Goal: Information Seeking & Learning: Find specific fact

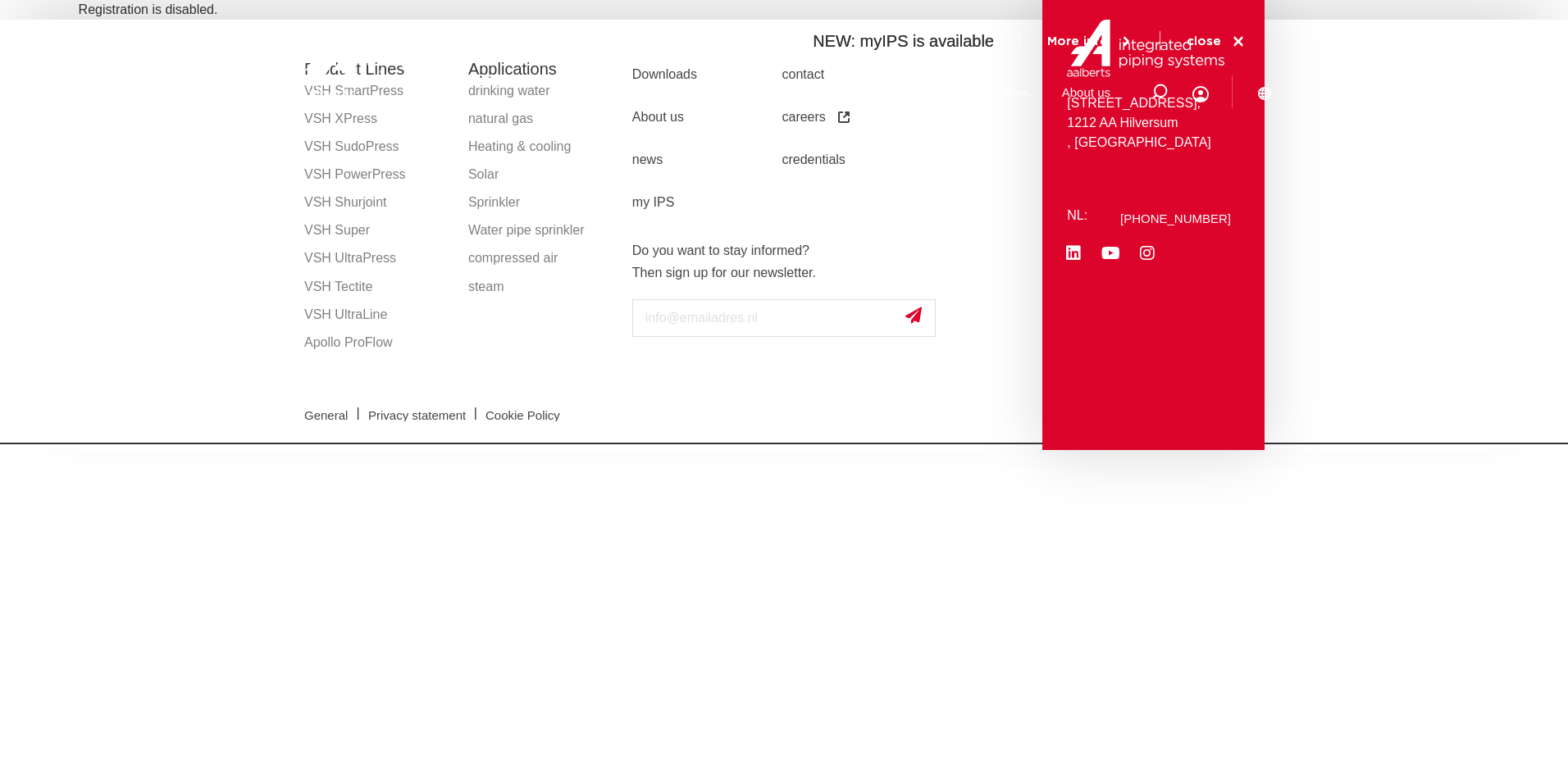
click at [1239, 42] on icon at bounding box center [1238, 42] width 9 height 9
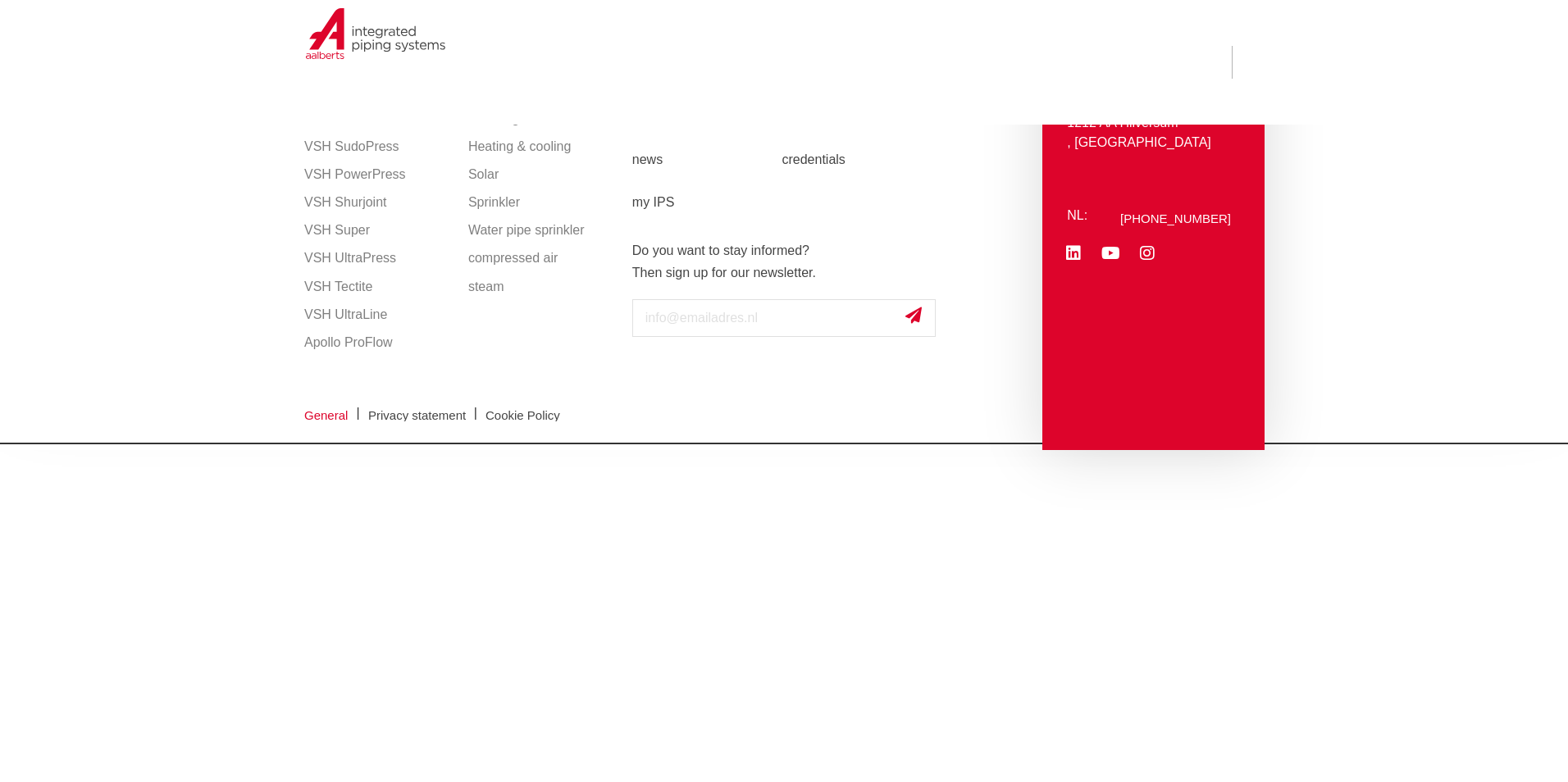
click at [321, 414] on span "General" at bounding box center [326, 415] width 43 height 12
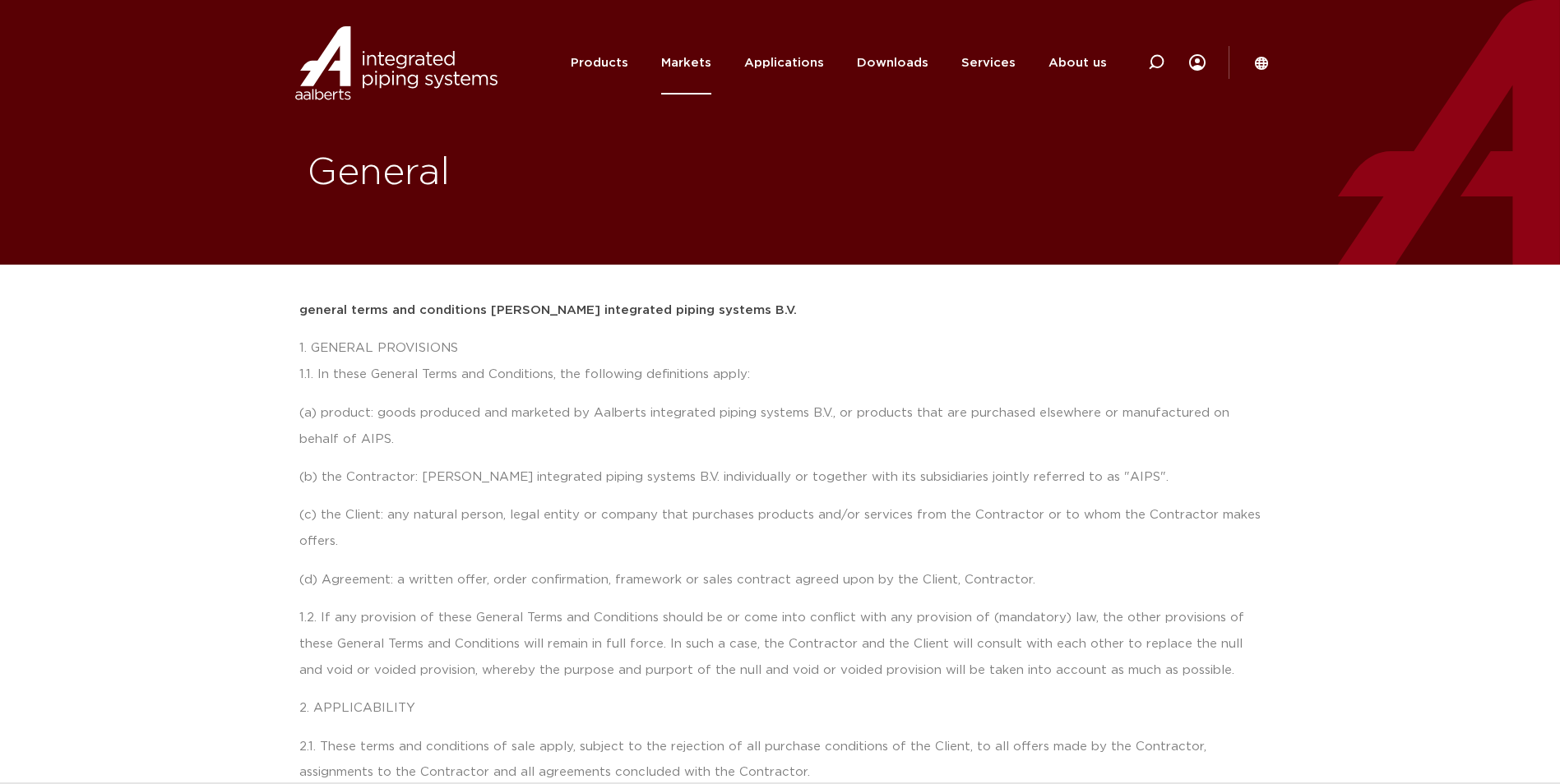
click at [679, 62] on link "Markets" at bounding box center [686, 62] width 50 height 63
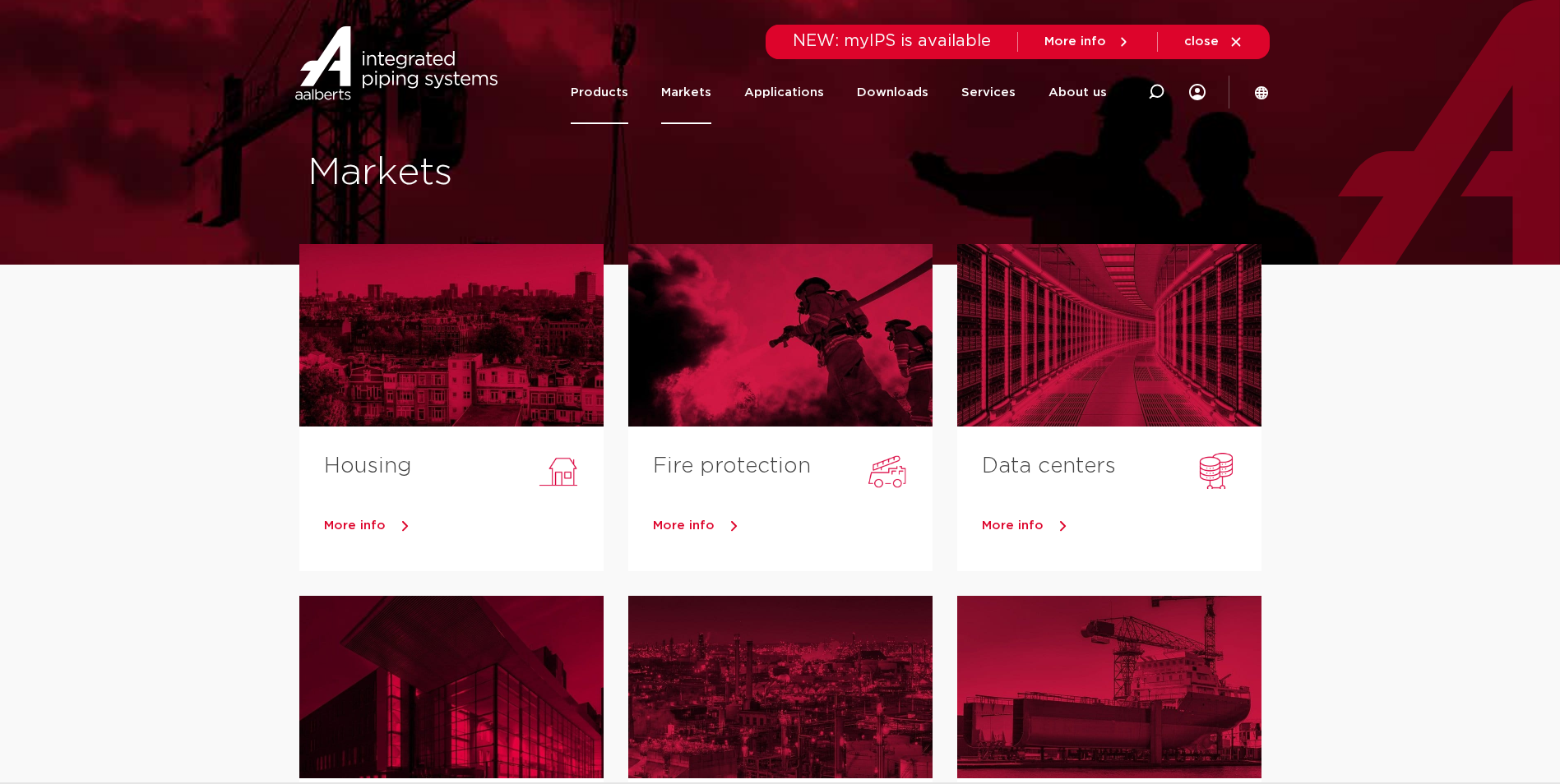
click at [602, 84] on link "Products" at bounding box center [599, 92] width 58 height 63
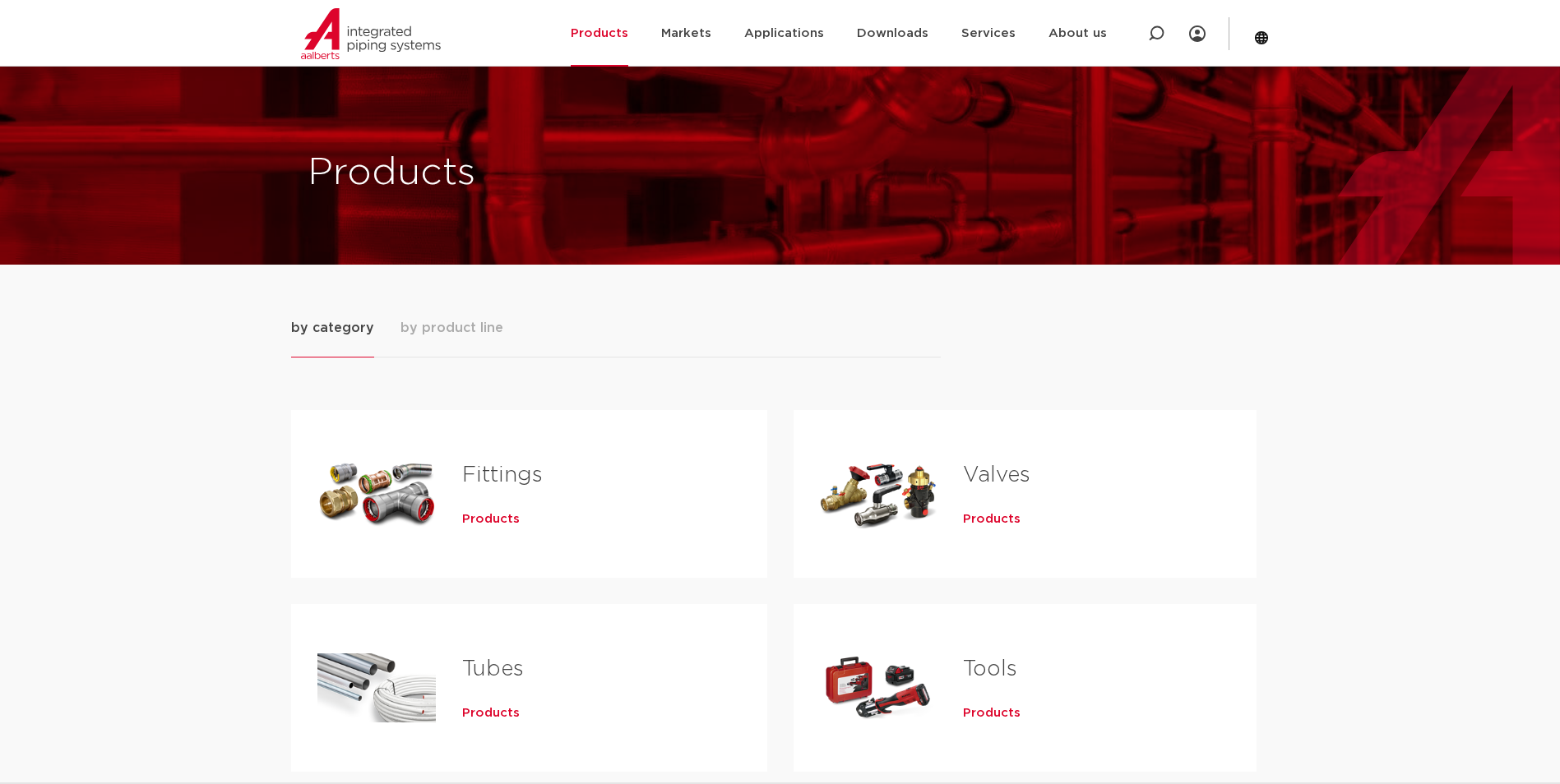
scroll to position [246, 0]
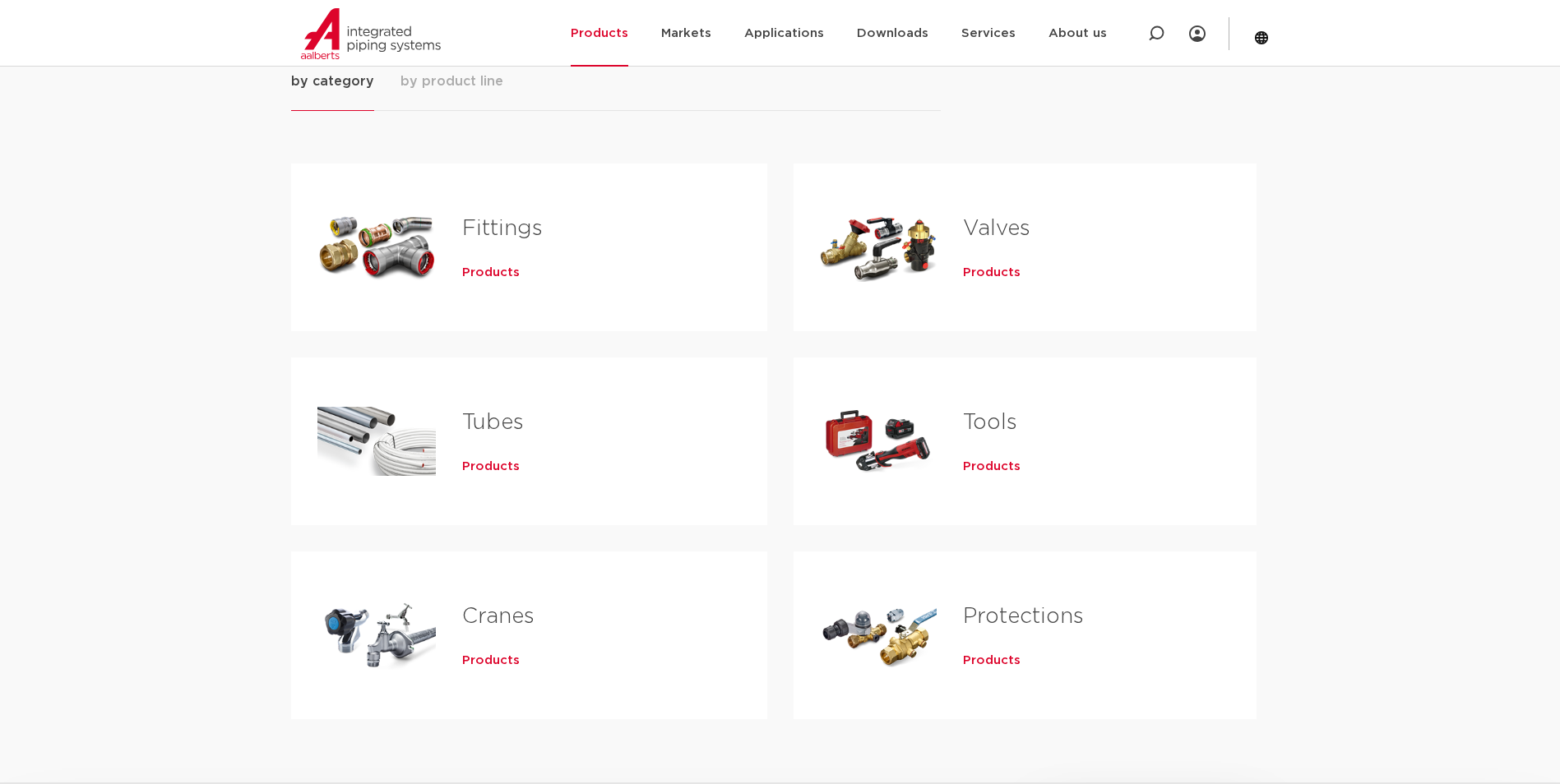
click at [988, 220] on link "Valves" at bounding box center [996, 228] width 67 height 22
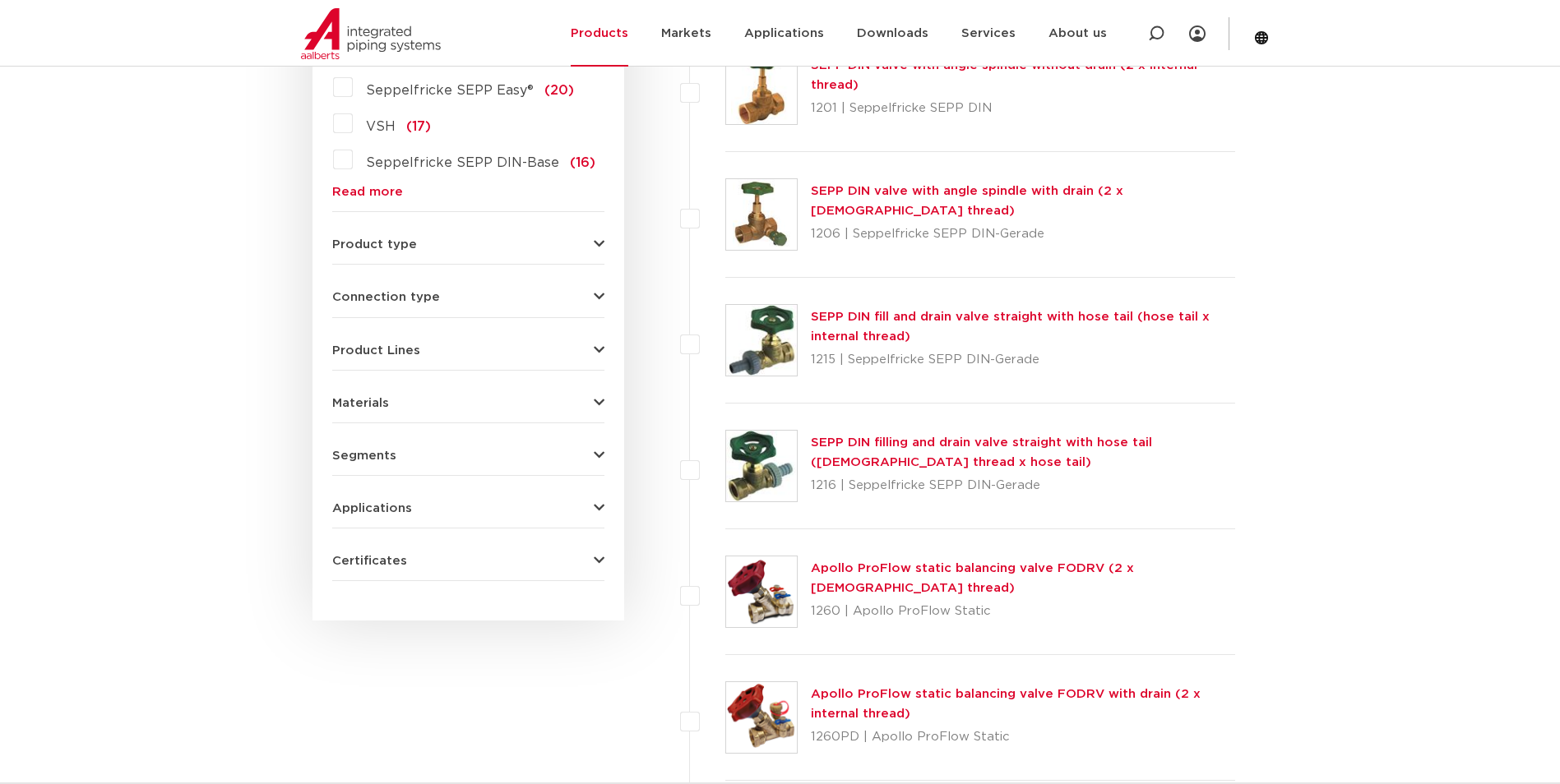
scroll to position [576, 0]
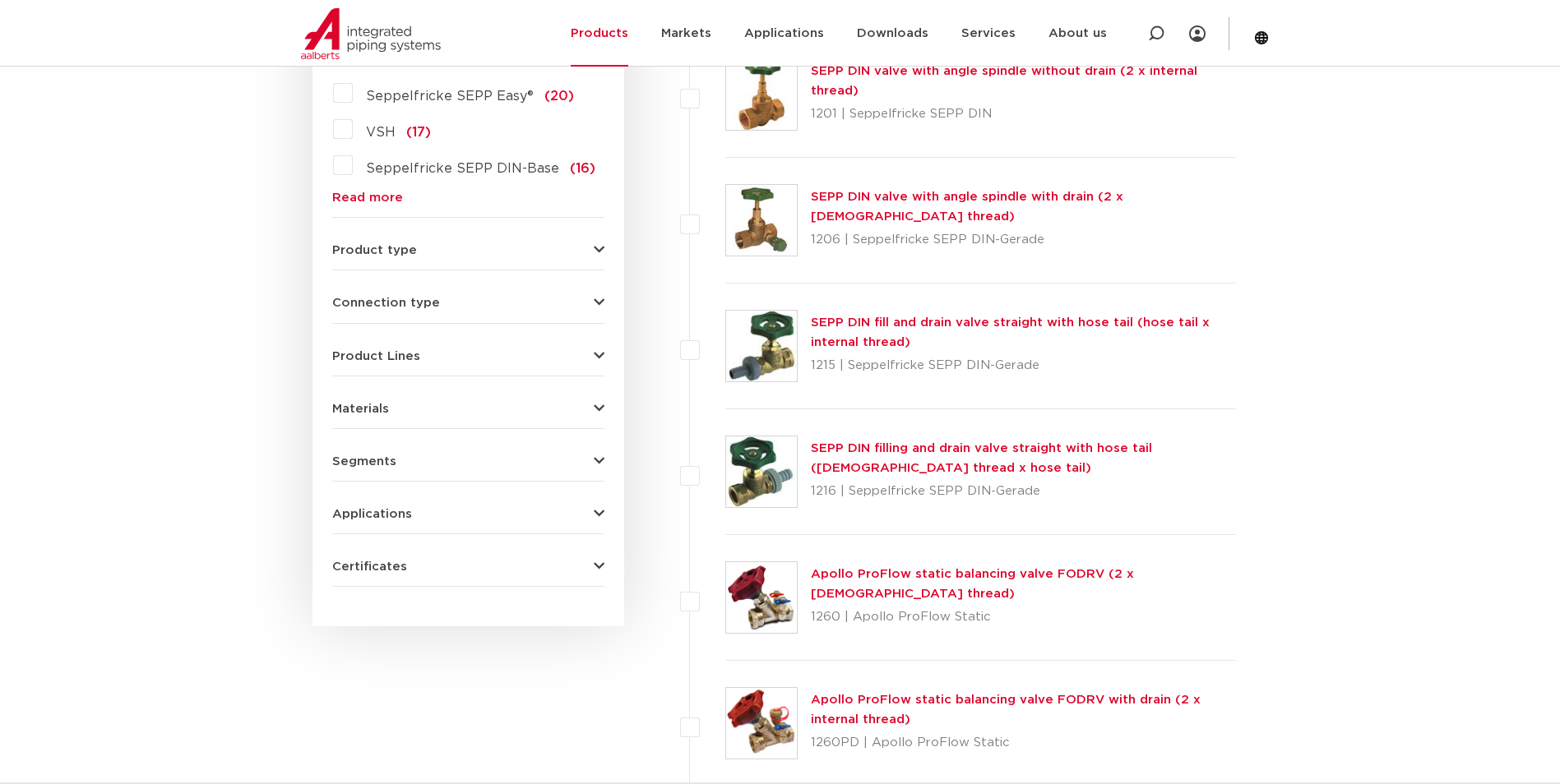
click at [575, 242] on div "Product type kogelafsluiter (123) accessoires (afsluiters) (68) klepstopkranen …" at bounding box center [468, 243] width 272 height 26
click at [598, 248] on icon "button" at bounding box center [599, 250] width 10 height 12
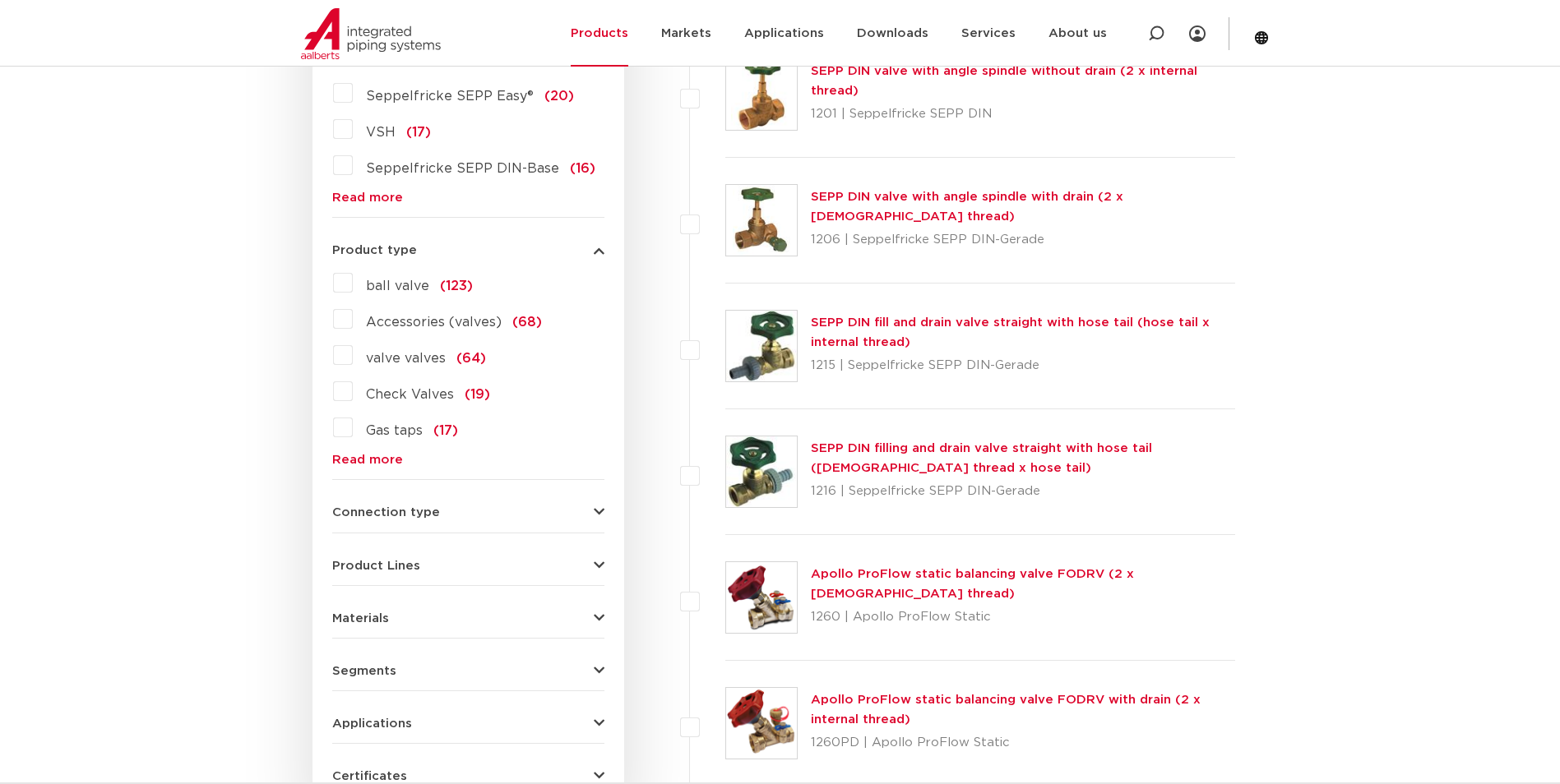
click at [418, 290] on span "ball valve" at bounding box center [397, 286] width 63 height 13
click at [0, 0] on input "ball valve (123)" at bounding box center [0, 0] width 0 height 0
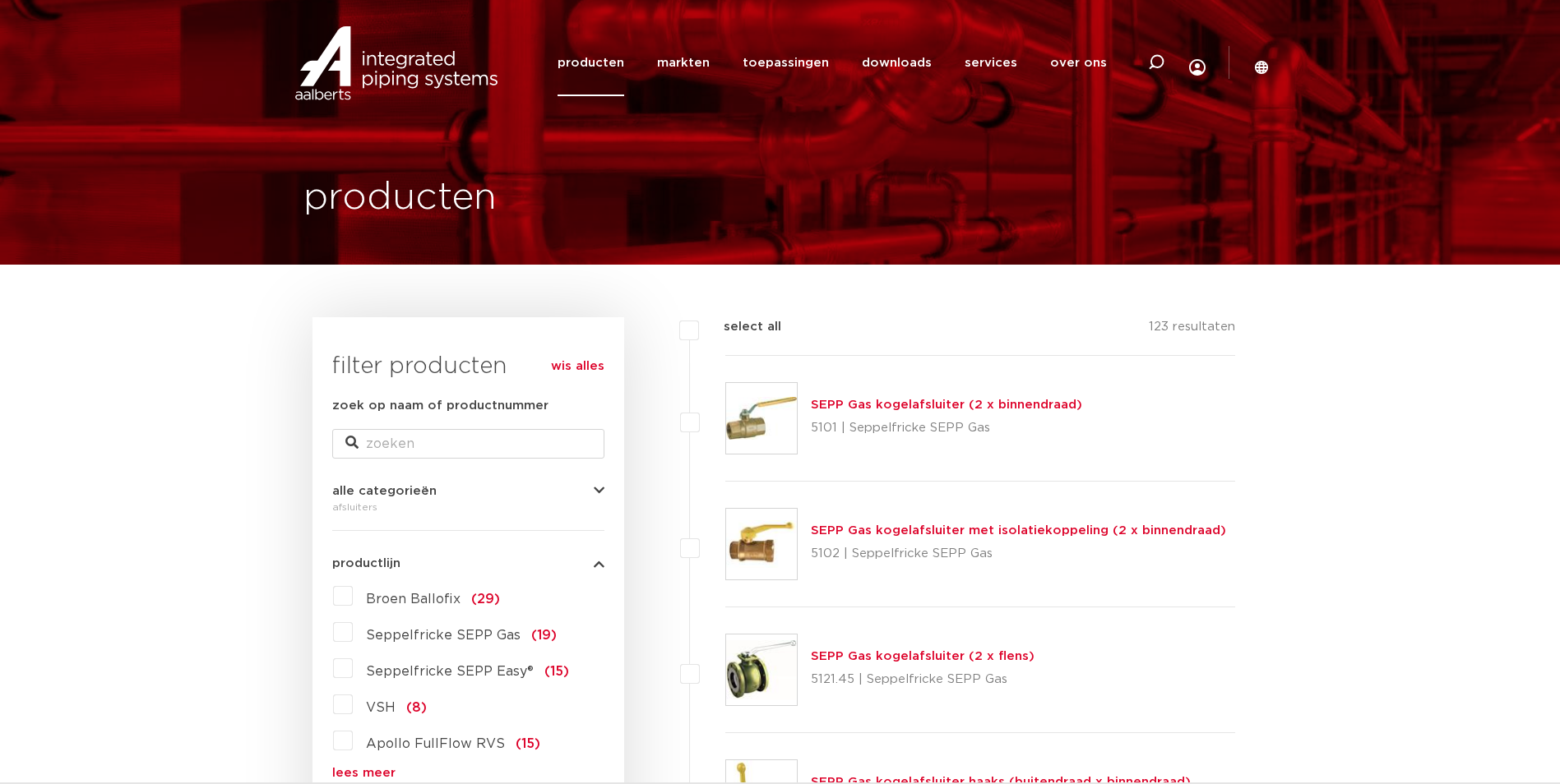
click at [599, 486] on div "alle categorieën afsluiters fittingen afsluiters buizen gereedschappen kranen b…" at bounding box center [468, 494] width 272 height 45
click at [599, 487] on icon "button" at bounding box center [599, 490] width 10 height 12
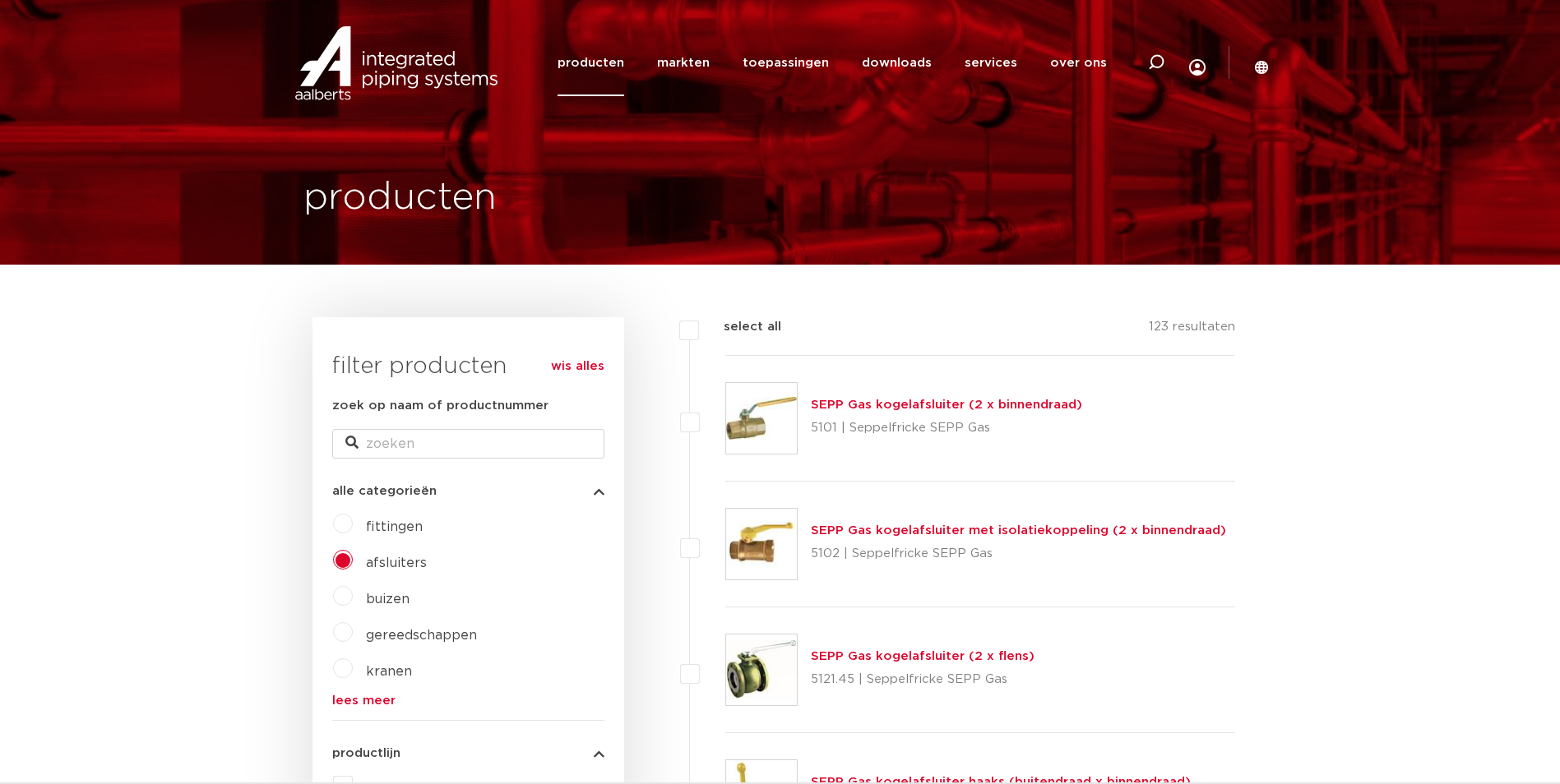
click at [599, 487] on icon "button" at bounding box center [599, 490] width 10 height 12
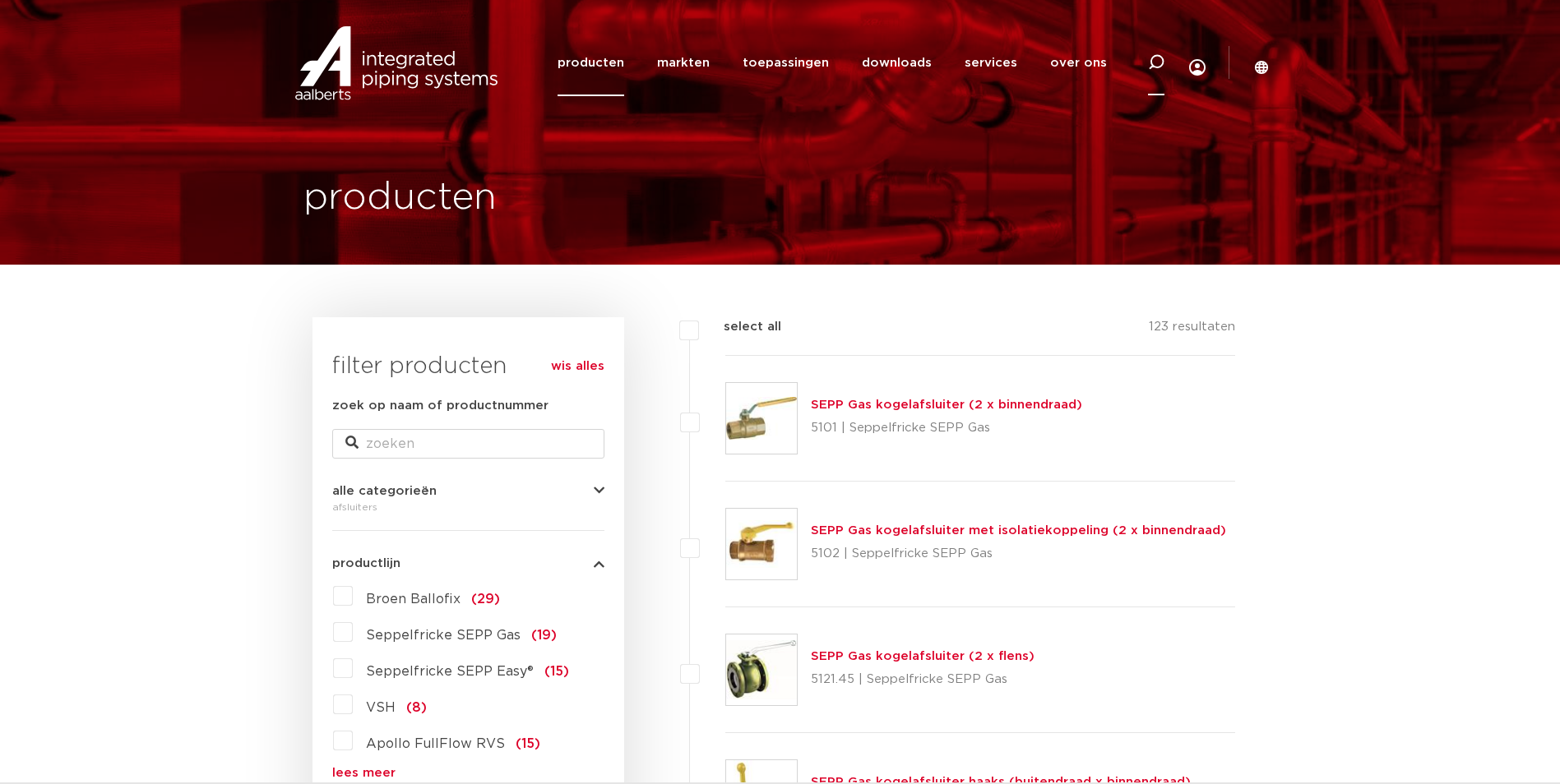
click at [1151, 65] on icon at bounding box center [1156, 62] width 20 height 20
click at [1263, 64] on icon at bounding box center [1262, 66] width 13 height 13
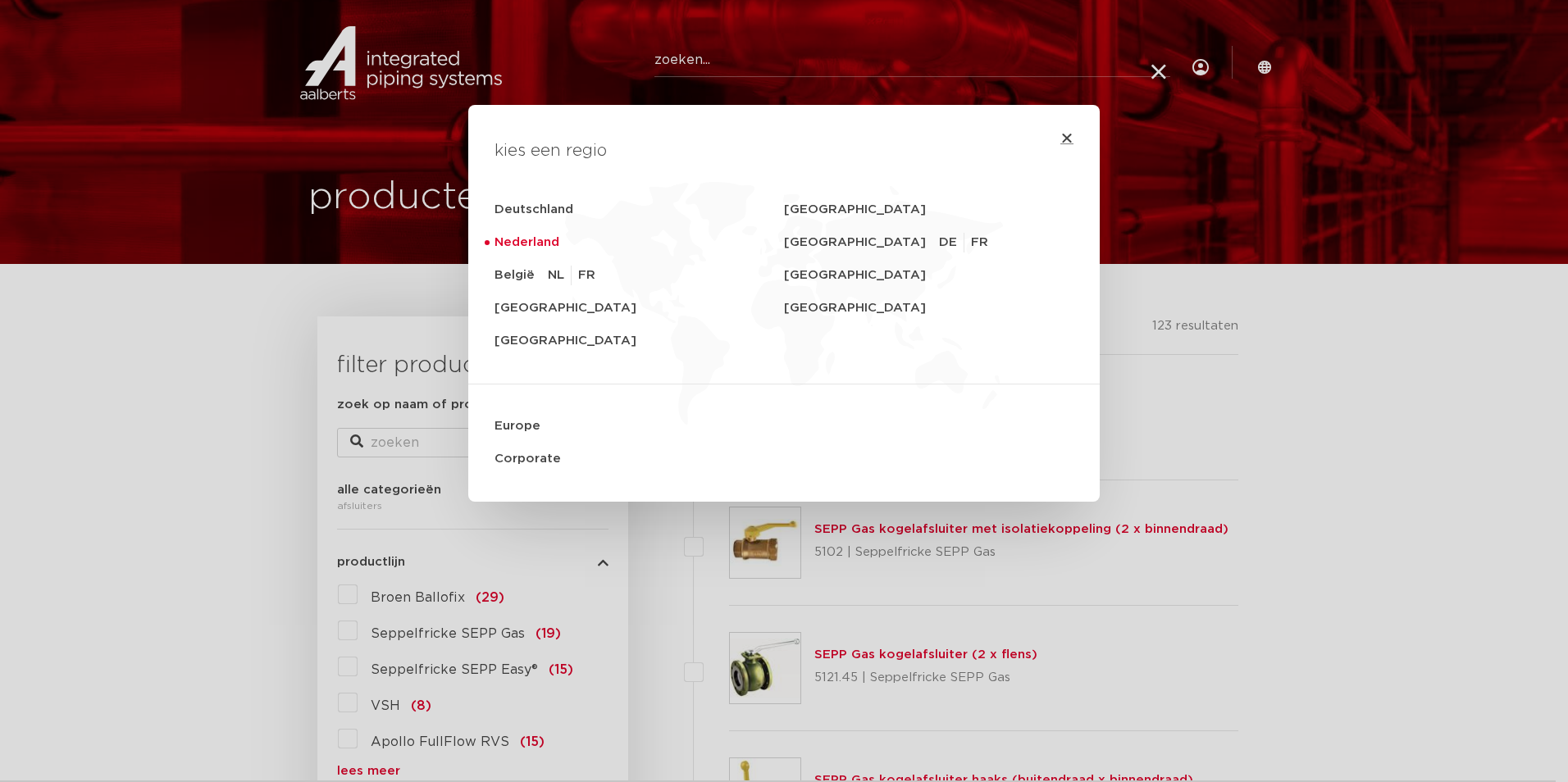
click at [1060, 132] on icon "Close" at bounding box center [1066, 138] width 13 height 13
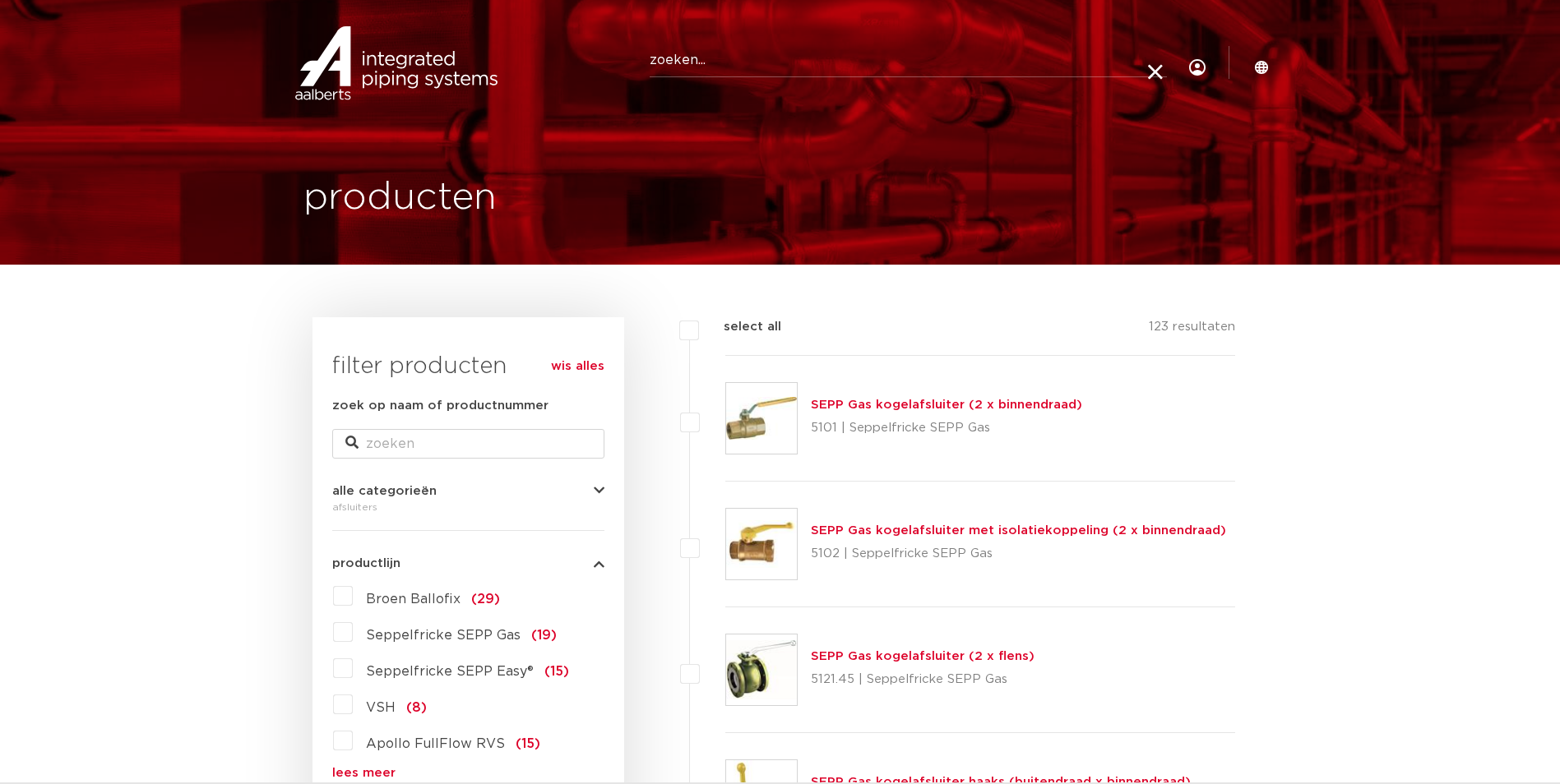
drag, startPoint x: 710, startPoint y: 51, endPoint x: 682, endPoint y: 70, distance: 33.8
click at [682, 70] on input "Zoeken" at bounding box center [908, 61] width 517 height 33
type input "manual valve"
click button "Zoeken" at bounding box center [0, 0] width 0 height 0
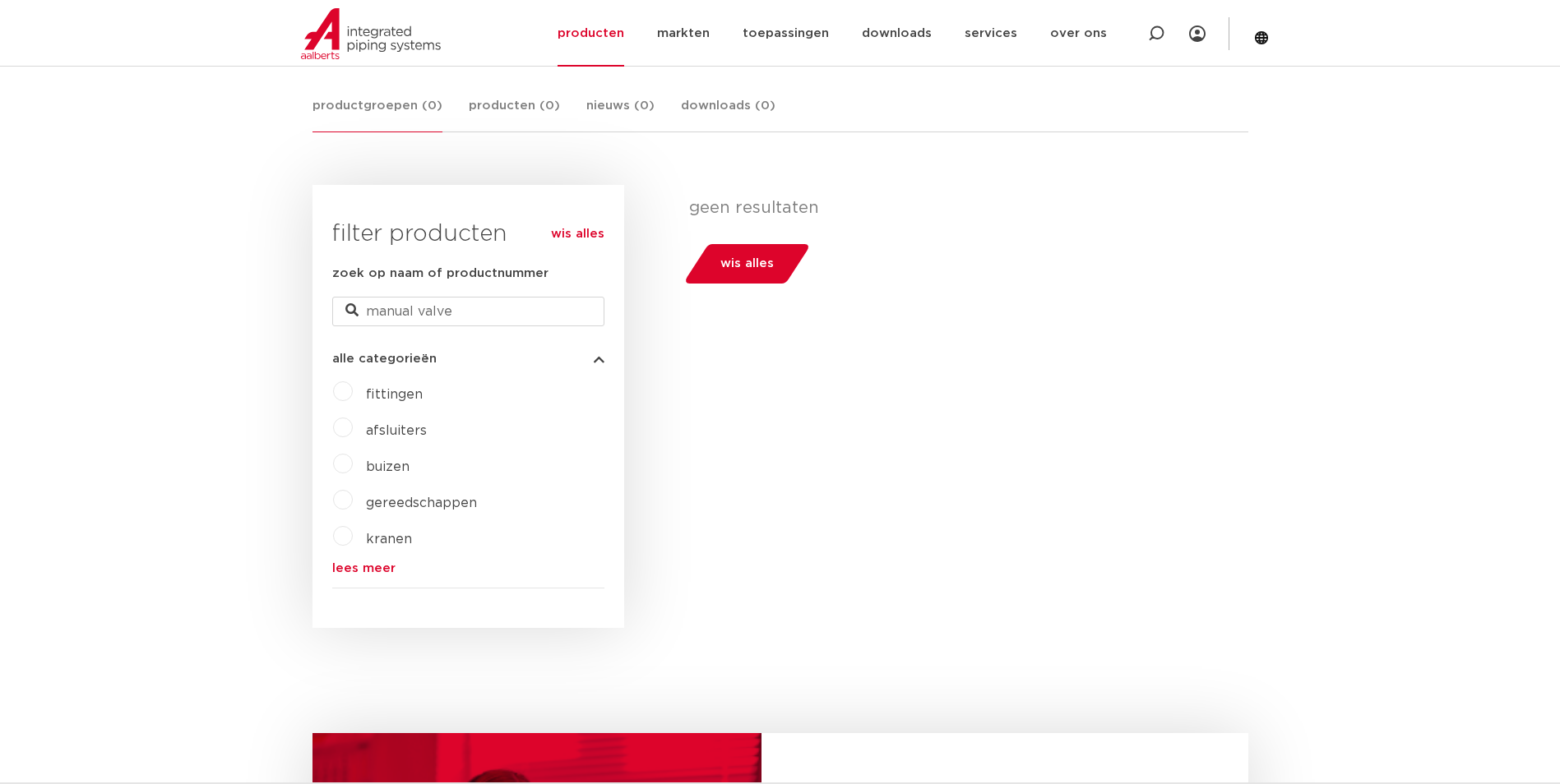
scroll to position [329, 0]
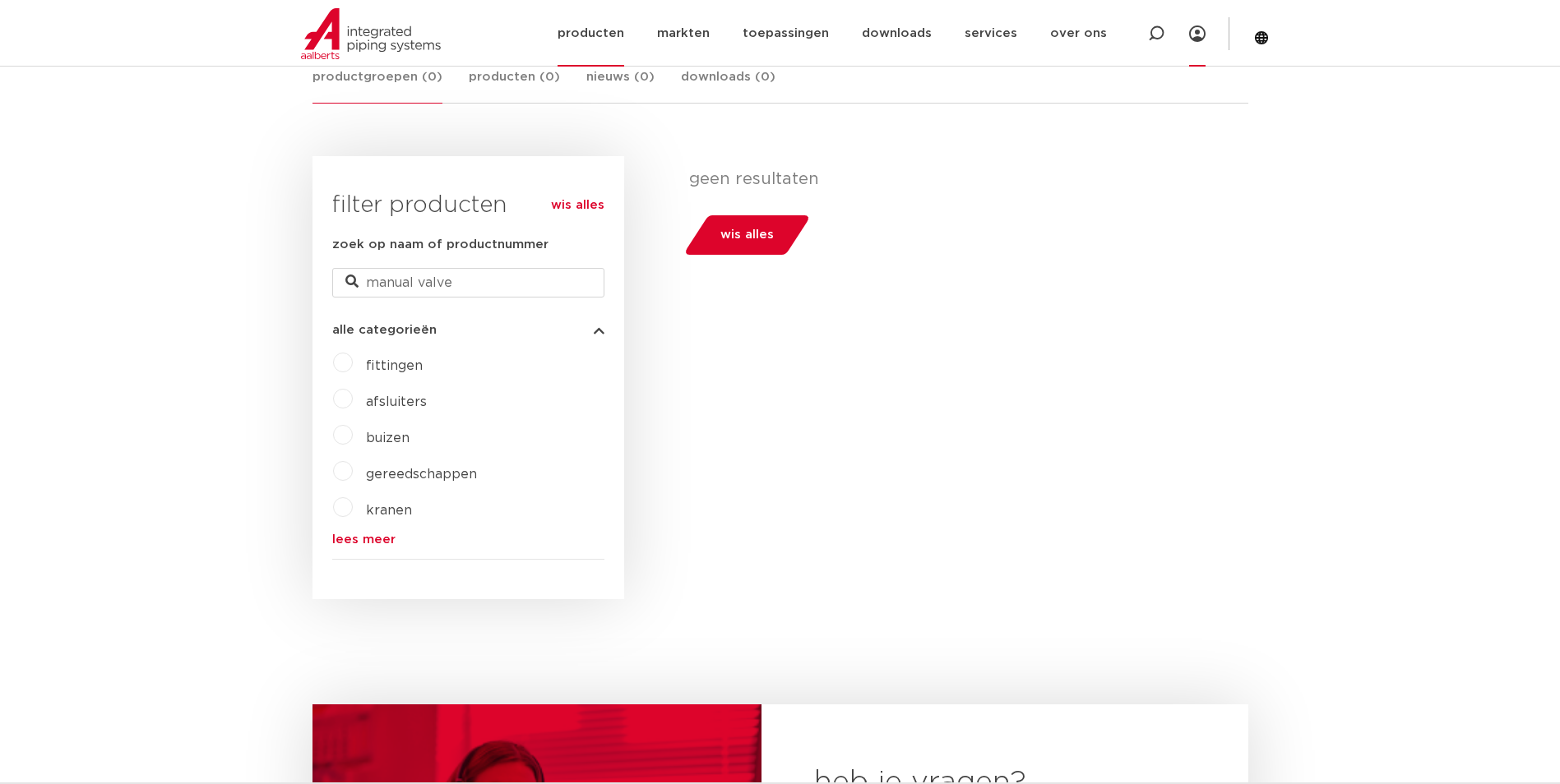
click at [1196, 30] on icon at bounding box center [1196, 33] width 16 height 16
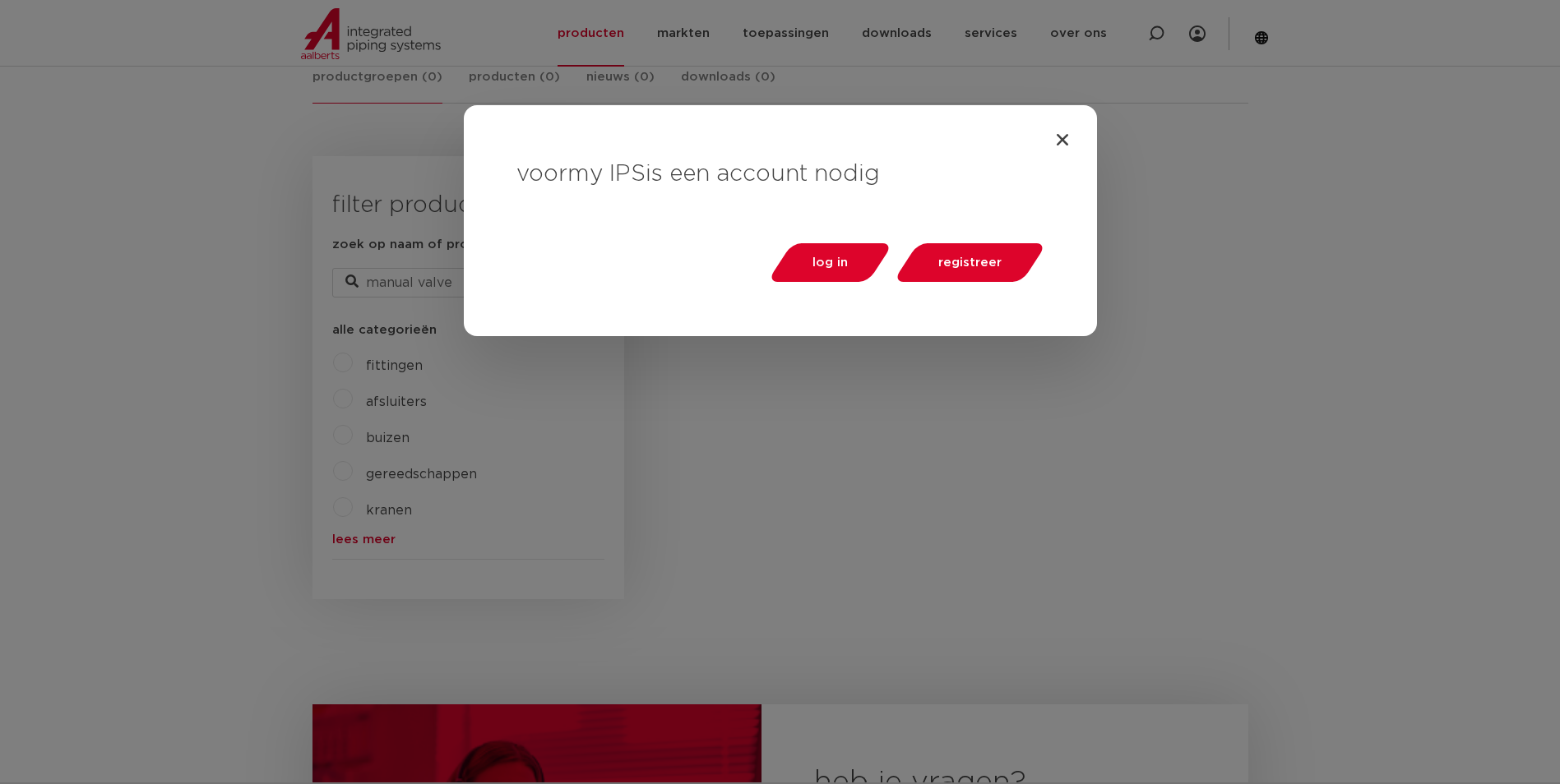
click at [1087, 135] on div "voor my IPS is een account nodig log in registreer" at bounding box center [780, 221] width 633 height 231
click at [1075, 137] on div "voor my IPS is een account nodig log in registreer" at bounding box center [780, 221] width 633 height 231
click at [1072, 141] on div "voor my IPS is een account nodig log in registreer" at bounding box center [780, 221] width 633 height 231
click at [1060, 139] on icon "Close" at bounding box center [1062, 139] width 16 height 16
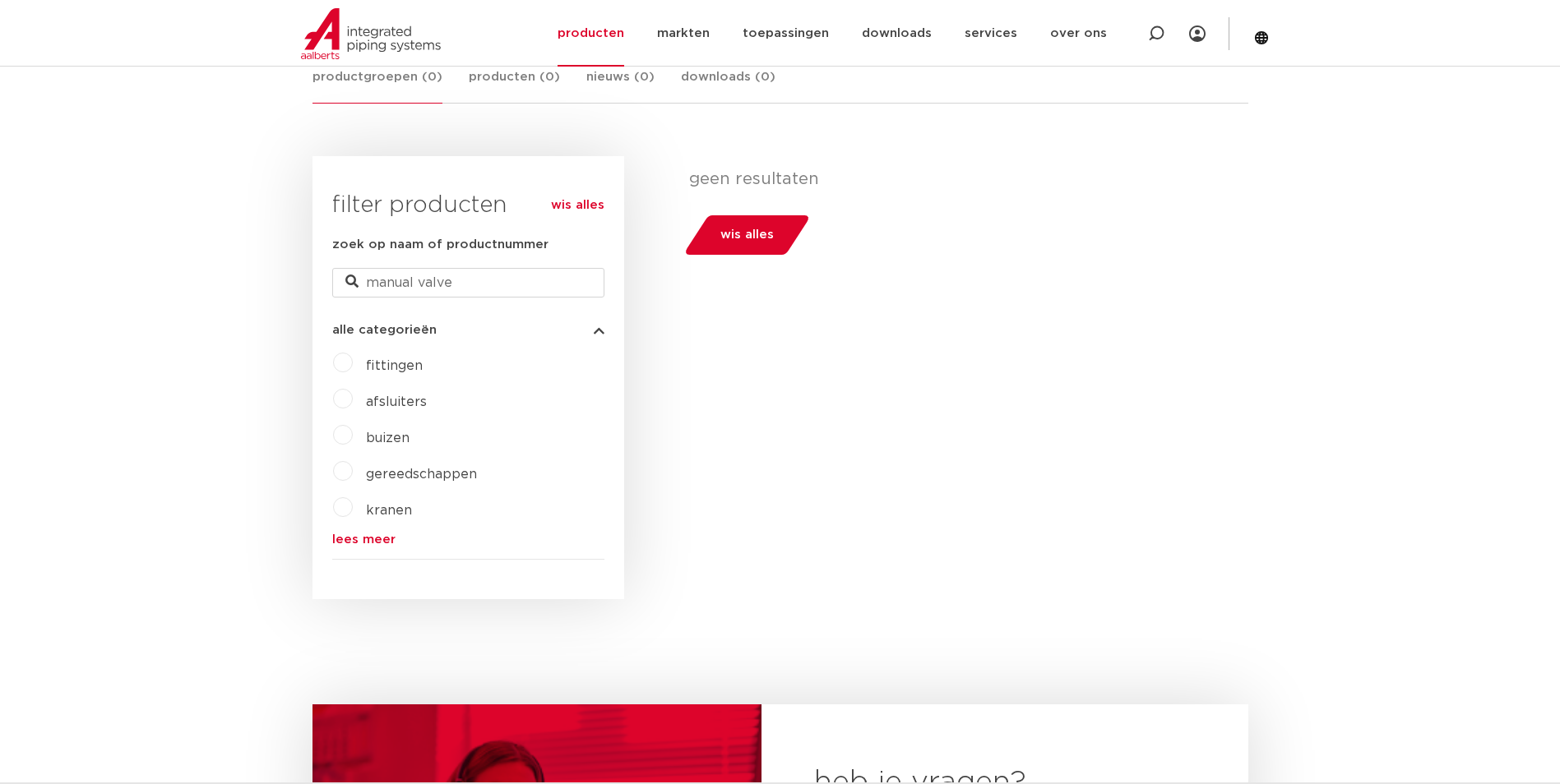
click at [352, 370] on label "fittingen" at bounding box center [387, 363] width 70 height 27
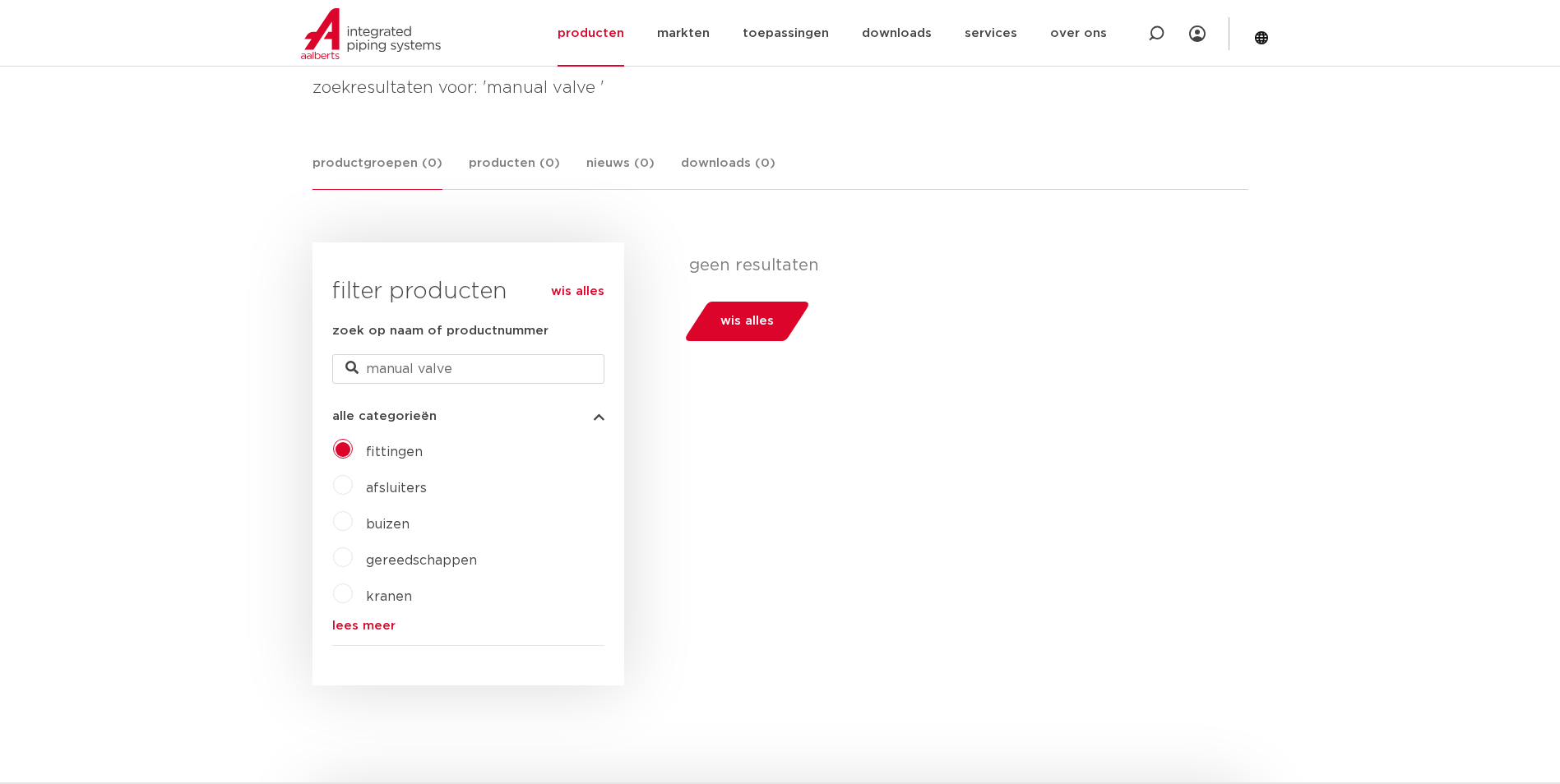
scroll to position [246, 0]
click at [381, 451] on span "fittingen" at bounding box center [394, 448] width 57 height 13
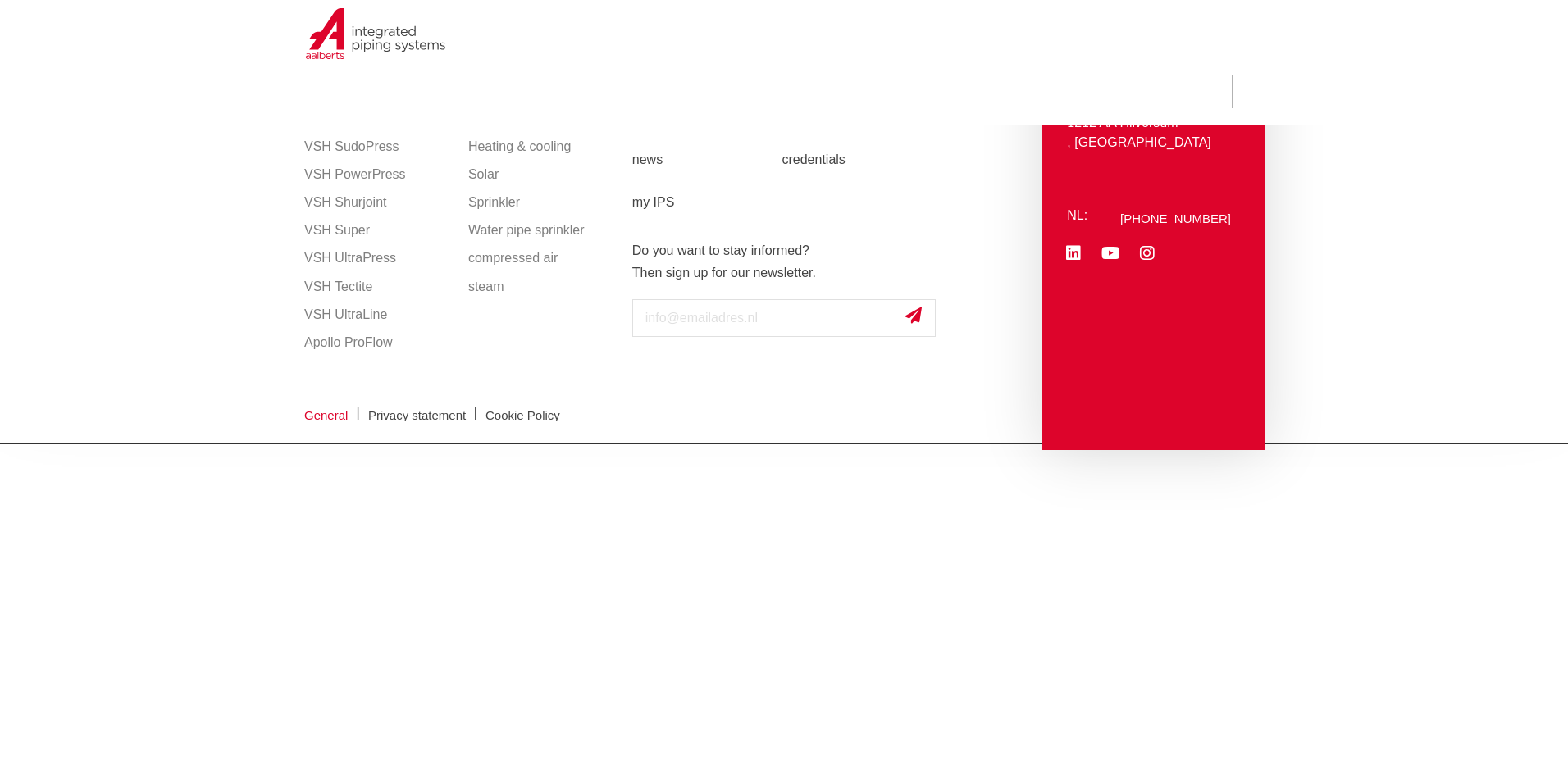
click at [314, 418] on span "General" at bounding box center [326, 415] width 43 height 12
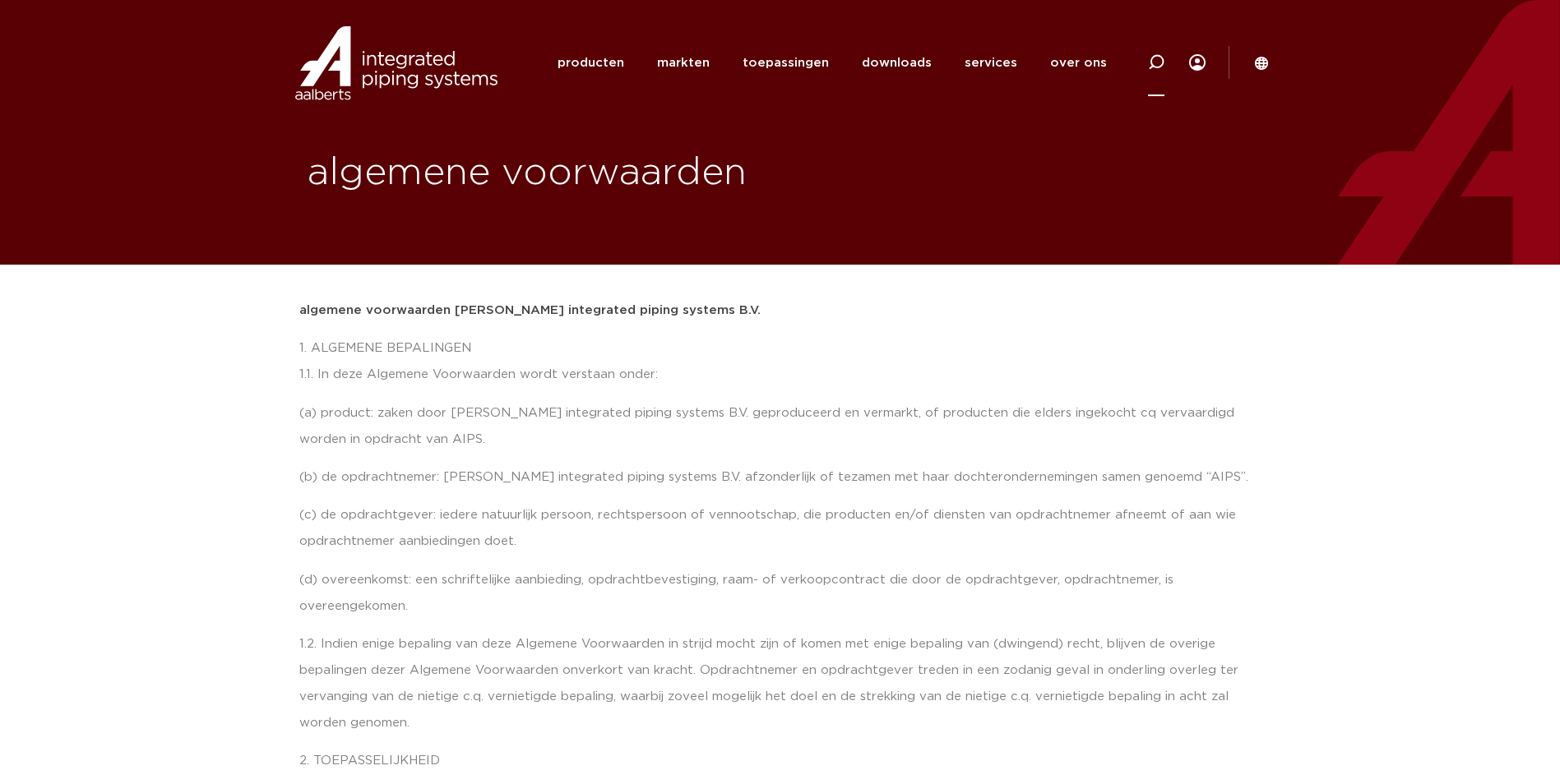
click at [1157, 62] on icon at bounding box center [1156, 62] width 16 height 16
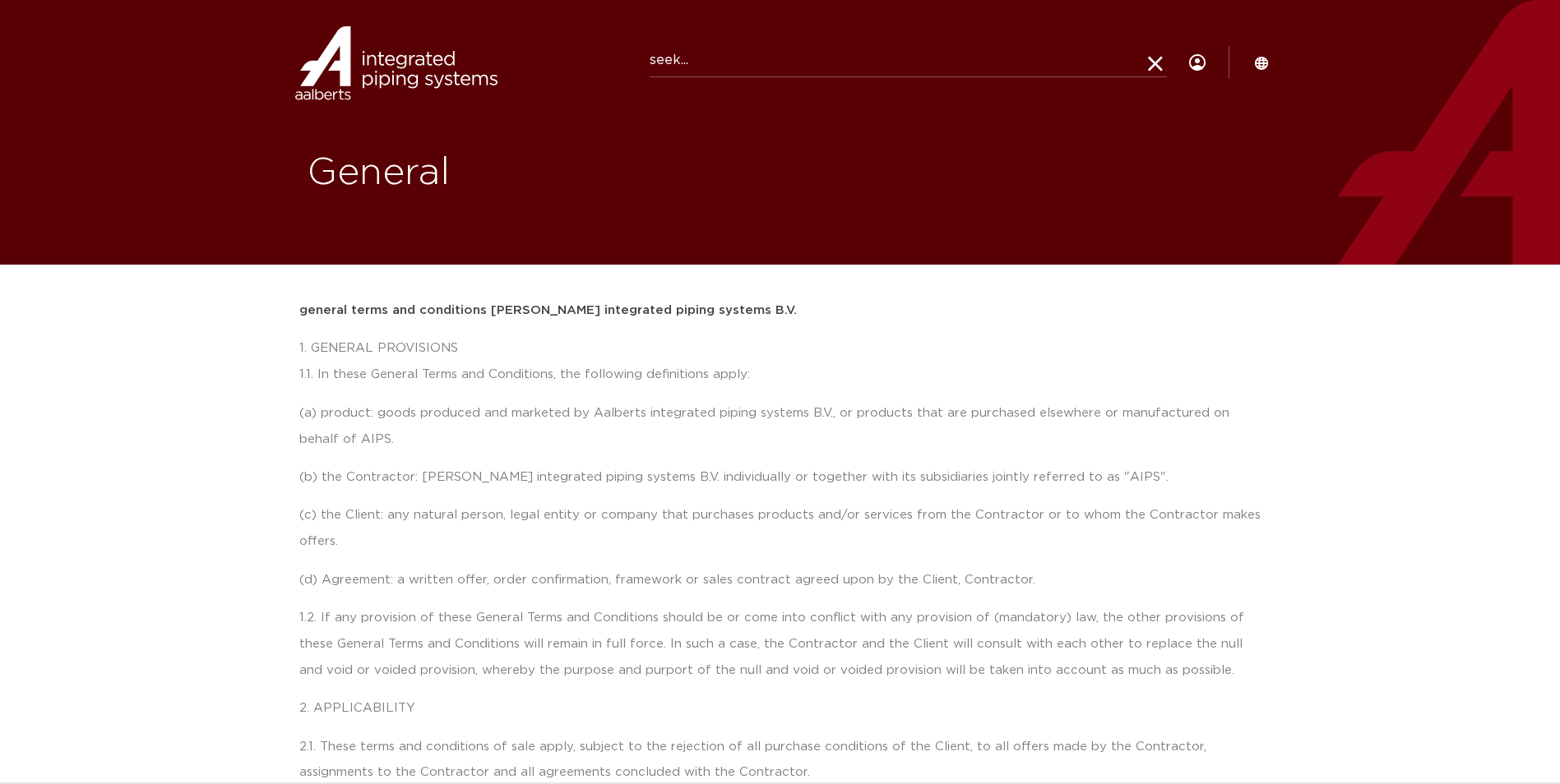
paste input "PB500"
type input "PB500"
click button "Zoeken" at bounding box center [0, 0] width 0 height 0
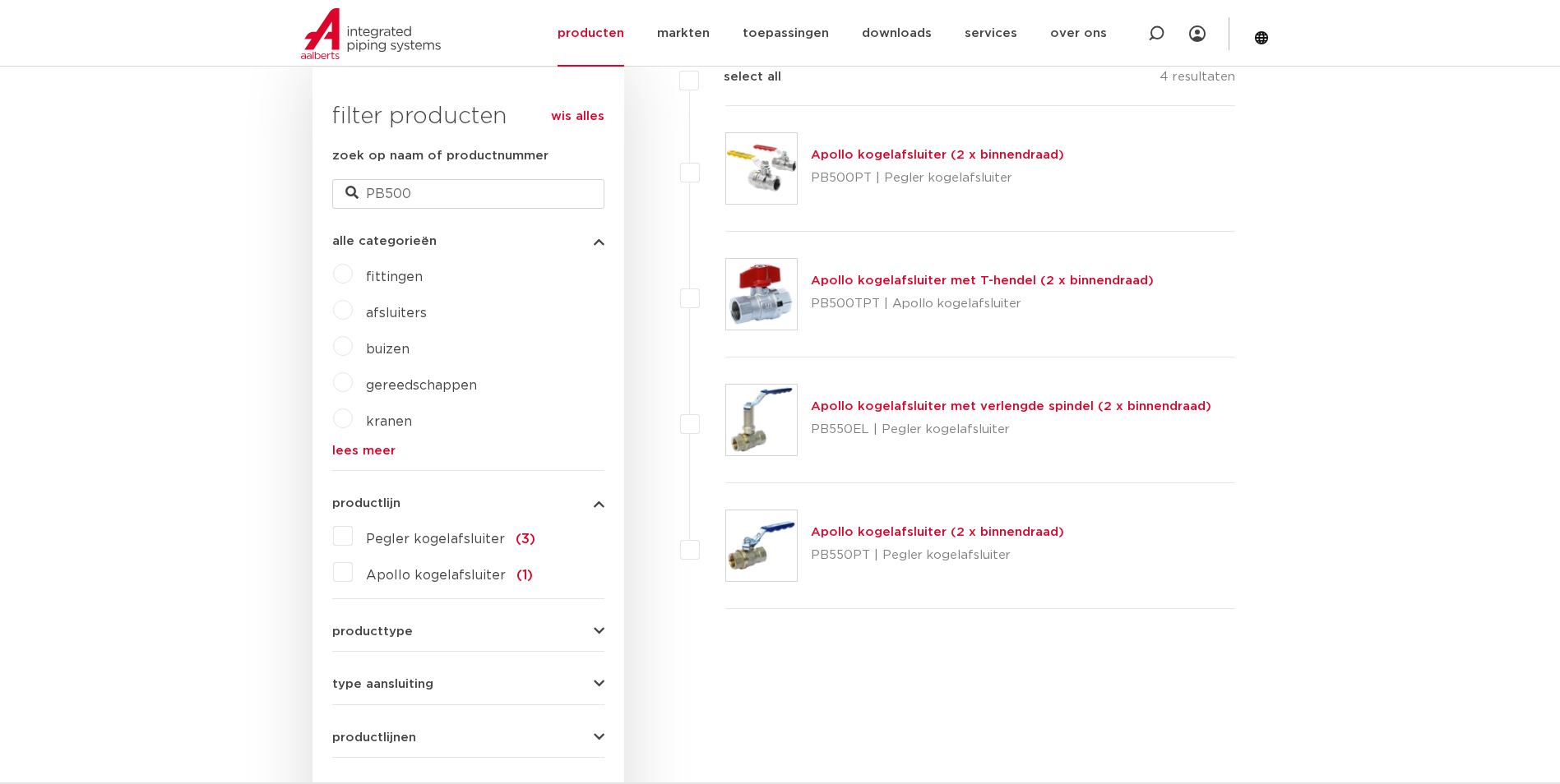
scroll to position [411, 0]
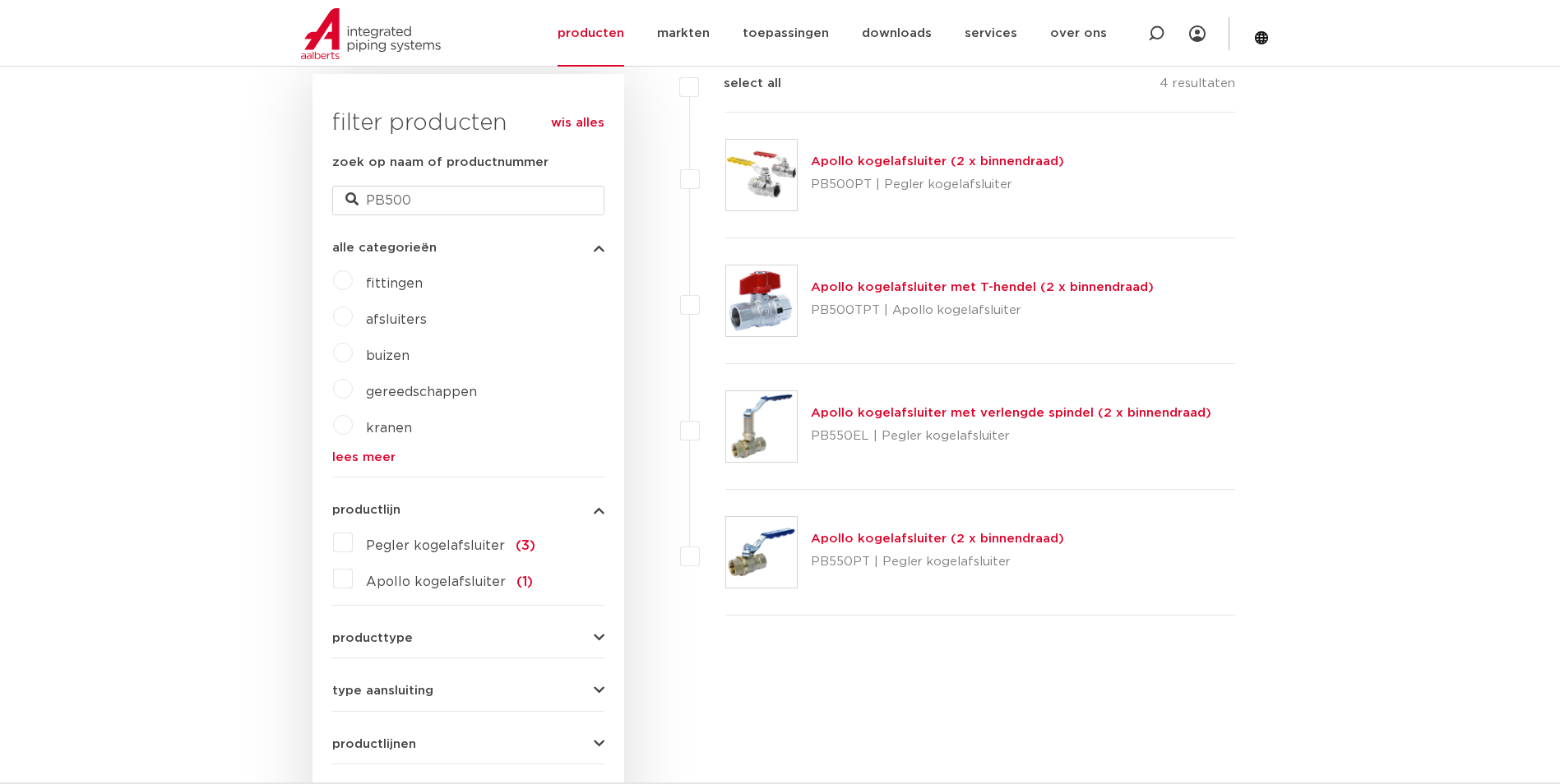
click at [879, 158] on link "Apollo kogelafsluiter (2 x binnendraad)" at bounding box center [937, 161] width 253 height 12
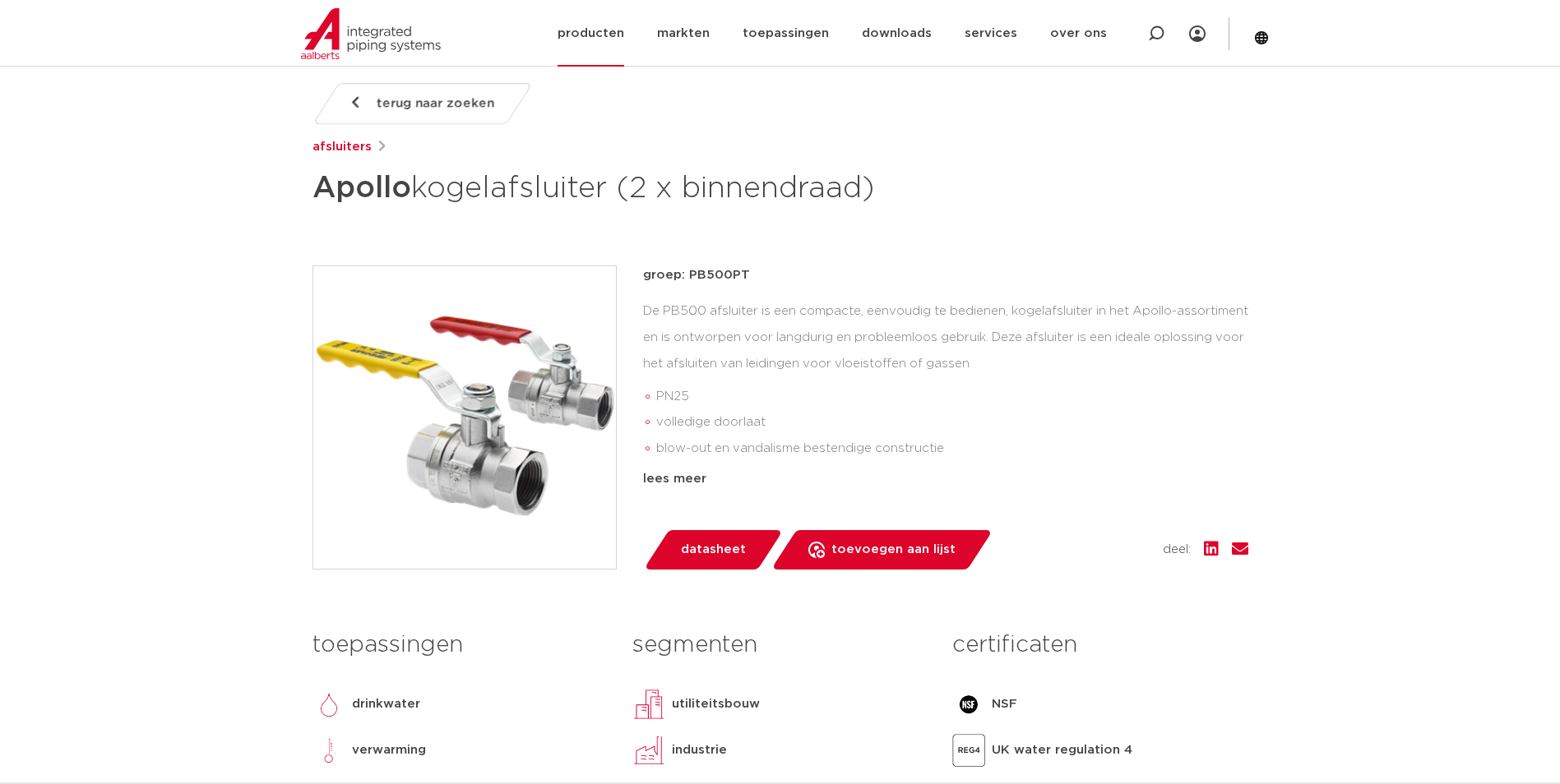
scroll to position [165, 0]
